Goal: Use online tool/utility: Use online tool/utility

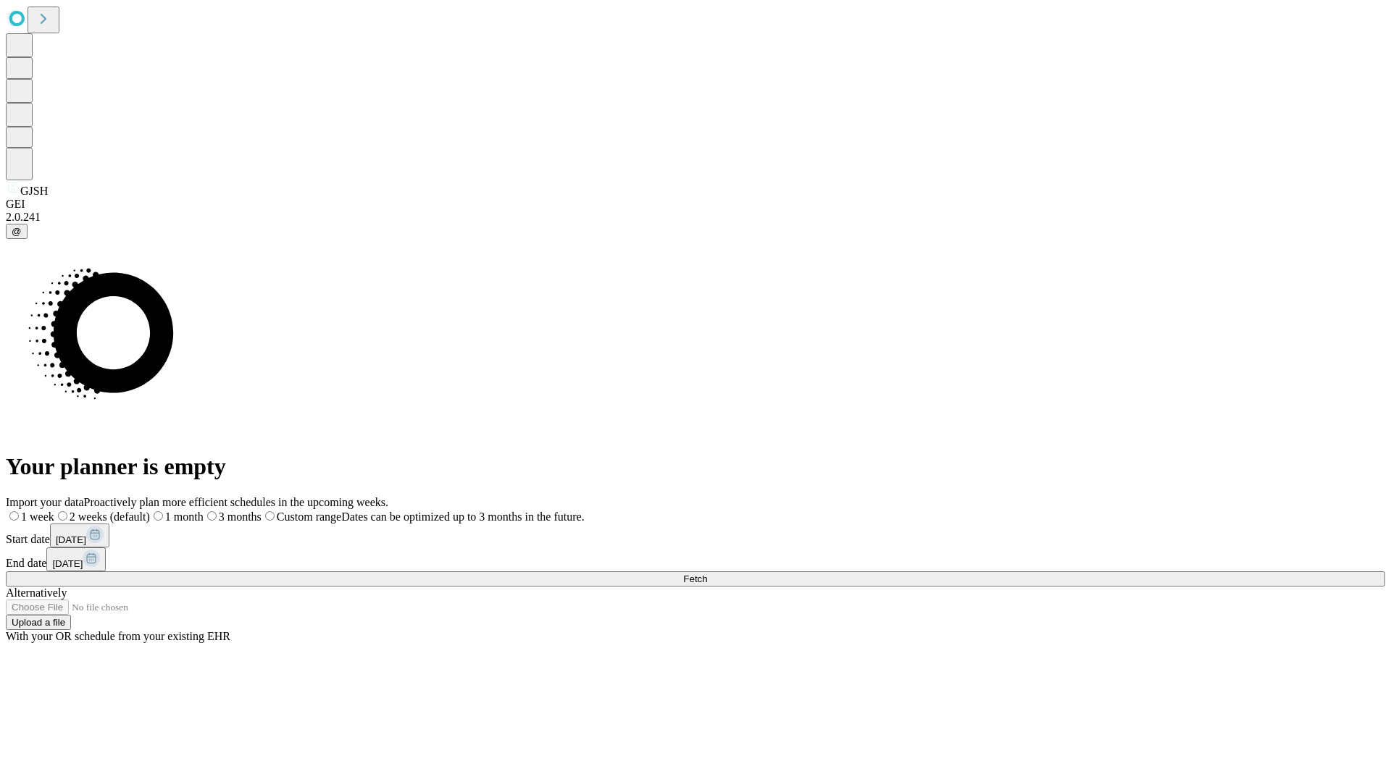
click at [707, 574] on span "Fetch" at bounding box center [695, 579] width 24 height 11
